Goal: Go to known website: Go to known website

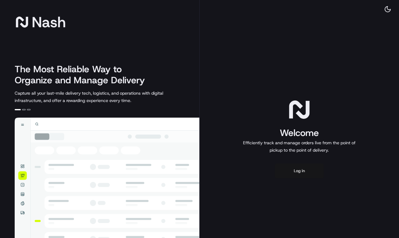
click at [309, 170] on button "Log in" at bounding box center [299, 170] width 49 height 15
